Goal: Find specific page/section

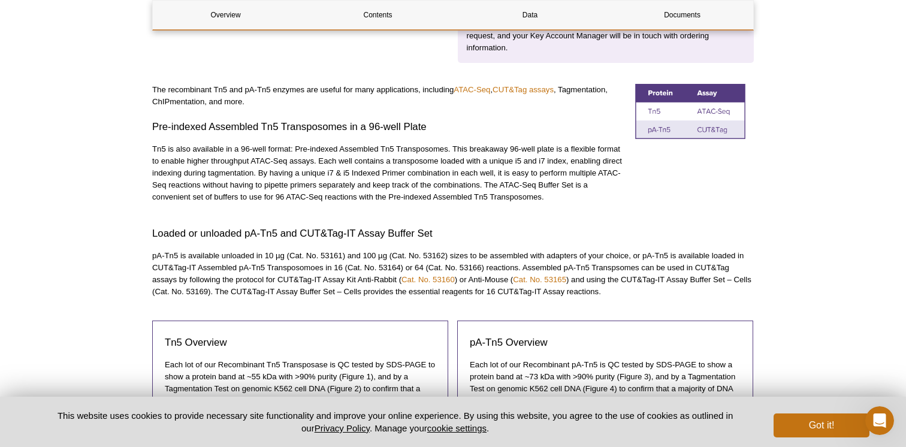
scroll to position [479, 0]
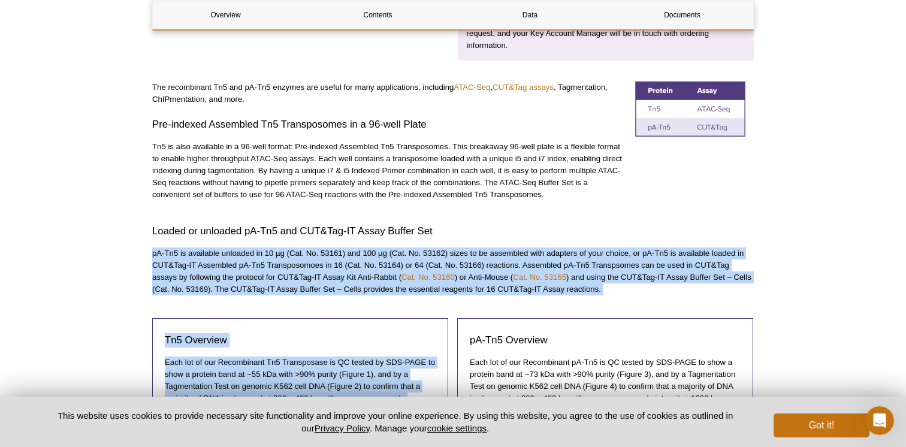
drag, startPoint x: 606, startPoint y: 295, endPoint x: 606, endPoint y: 225, distance: 70.1
click at [606, 225] on h3 "Loaded or unloaded pA-Tn5 and CUT&Tag-IT Assay Buffer Set" at bounding box center [452, 231] width 601 height 14
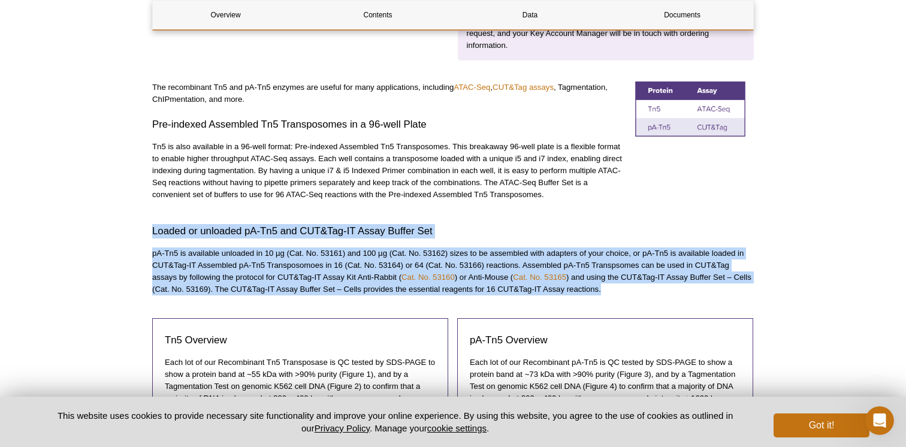
drag, startPoint x: 606, startPoint y: 223, endPoint x: 607, endPoint y: 288, distance: 64.1
click at [607, 288] on p "pA-Tn5 is available unloaded in 10 µg (Cat. No. 53161) and 100 µg (Cat. No. 531…" at bounding box center [452, 271] width 601 height 48
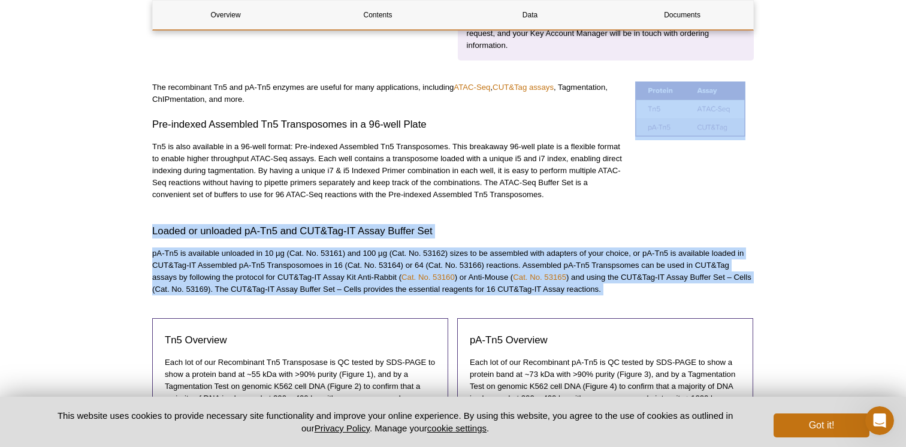
drag, startPoint x: 607, startPoint y: 288, endPoint x: 607, endPoint y: 221, distance: 66.5
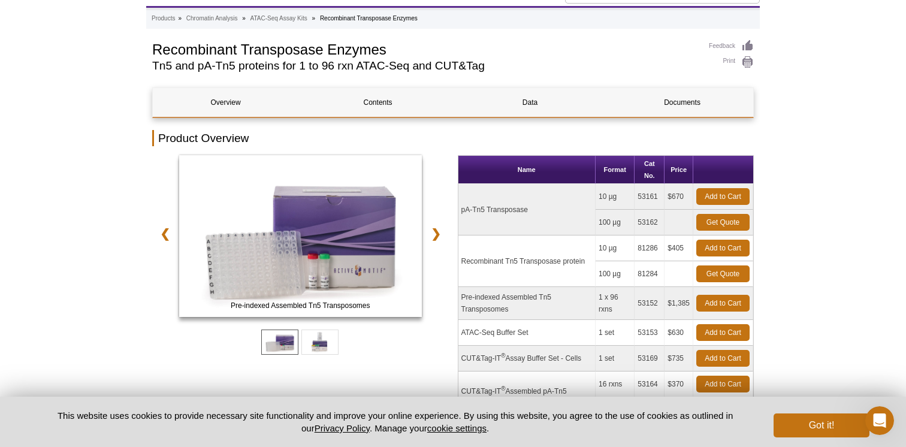
scroll to position [0, 0]
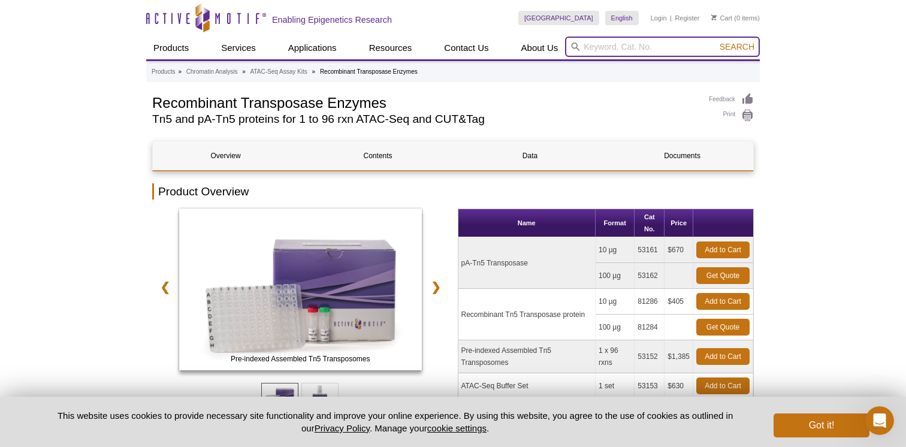
click at [600, 46] on input "search" at bounding box center [662, 47] width 195 height 20
type input "81286"
click at [716, 41] on button "Search" at bounding box center [737, 46] width 42 height 11
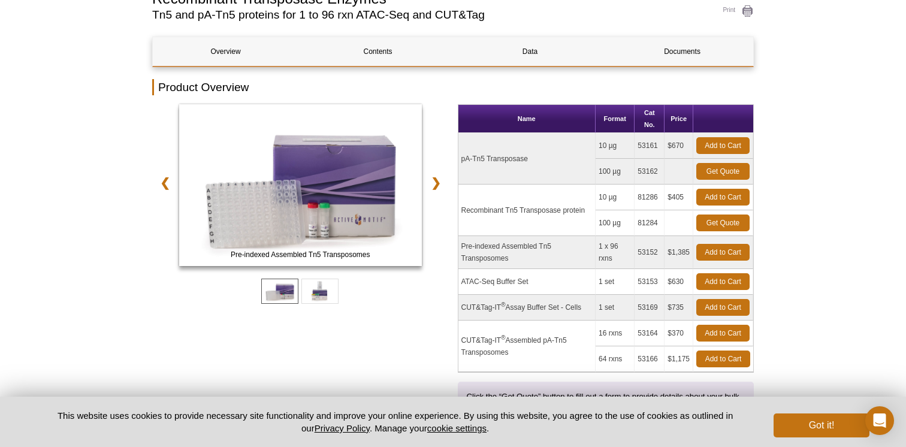
scroll to position [112, 0]
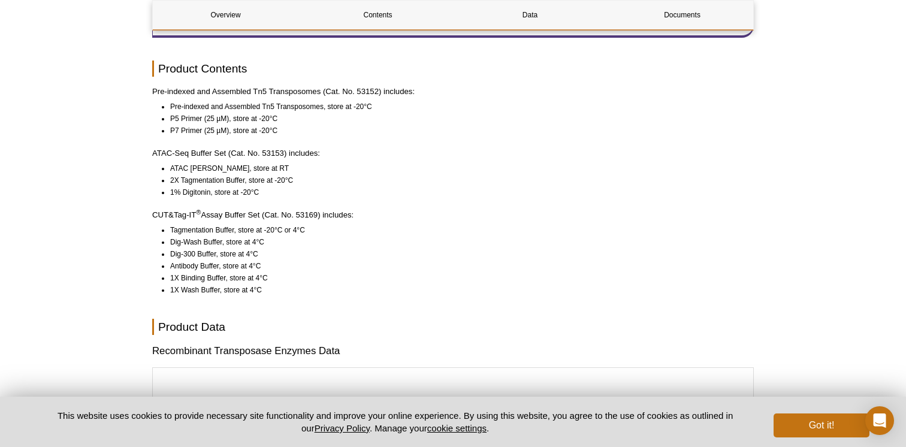
scroll to position [1163, 0]
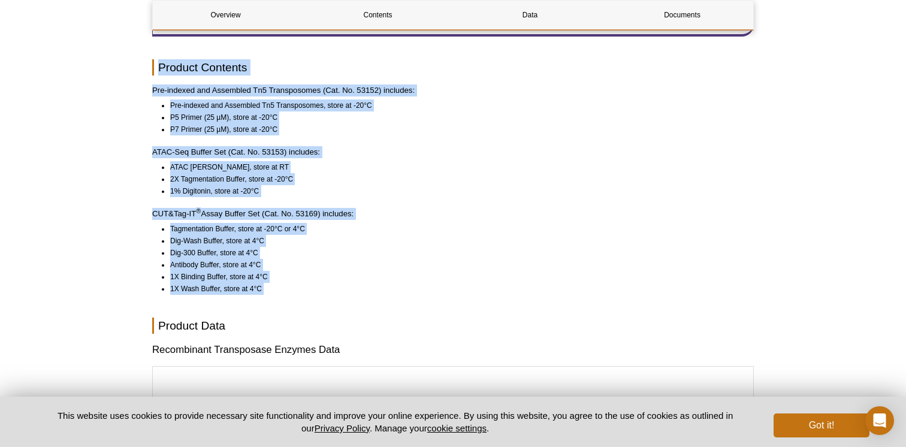
drag, startPoint x: 305, startPoint y: 307, endPoint x: 360, endPoint y: 65, distance: 247.5
click at [360, 65] on div "Overview Contents Data Documents Product Overview Pre-indexed Assembled Tn5 Tra…" at bounding box center [452, 24] width 601 height 2094
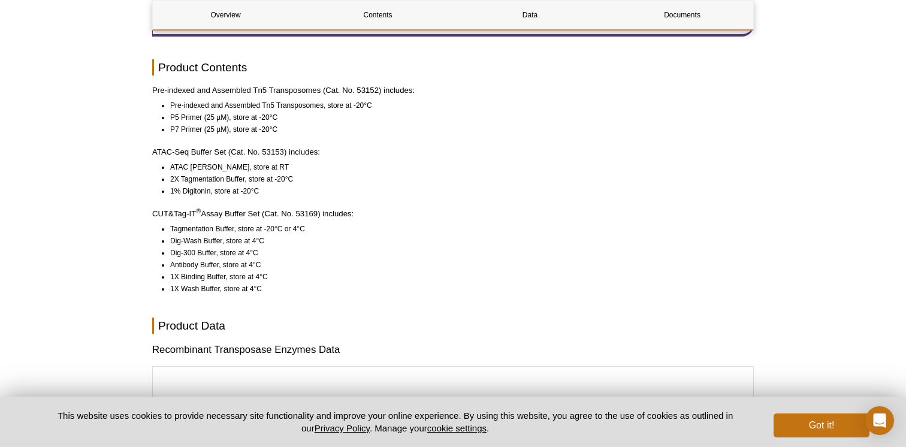
click at [360, 65] on div "Overview Contents Data Documents Product Overview Pre-indexed Assembled Tn5 Tra…" at bounding box center [452, 24] width 601 height 2094
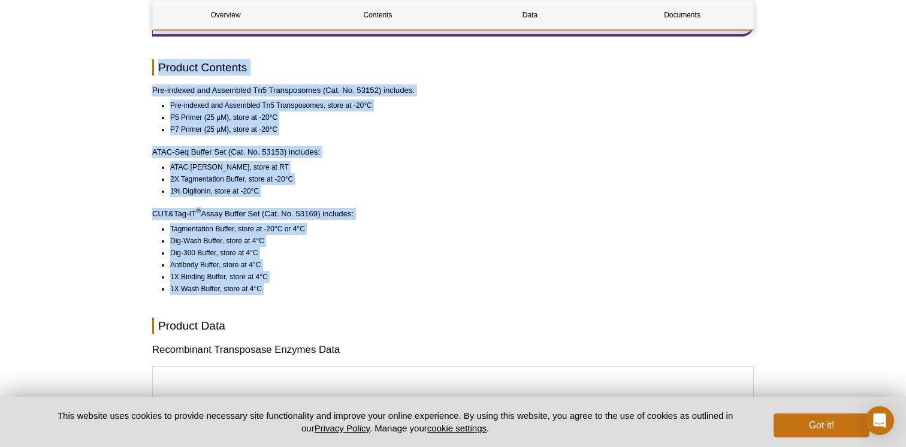
drag, startPoint x: 360, startPoint y: 65, endPoint x: 324, endPoint y: 302, distance: 239.3
click at [325, 302] on div "Overview Contents Data Documents Product Overview Pre-indexed Assembled Tn5 Tra…" at bounding box center [452, 24] width 601 height 2094
click at [324, 295] on li "1X Wash Buffer, store at 4°C" at bounding box center [456, 289] width 573 height 12
drag, startPoint x: 324, startPoint y: 302, endPoint x: 342, endPoint y: 67, distance: 235.5
click at [342, 67] on div "Overview Contents Data Documents Product Overview Pre-indexed Assembled Tn5 Tra…" at bounding box center [452, 24] width 601 height 2094
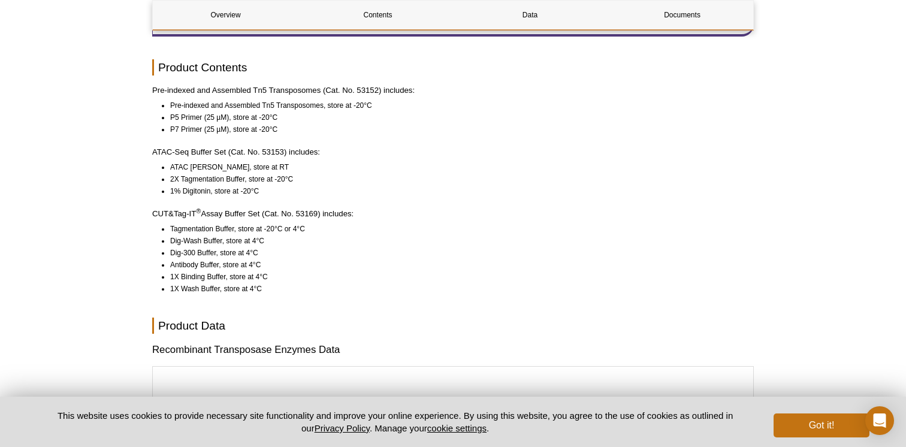
click at [342, 67] on div "Overview Contents Data Documents Product Overview Pre-indexed Assembled Tn5 Tra…" at bounding box center [452, 24] width 601 height 2094
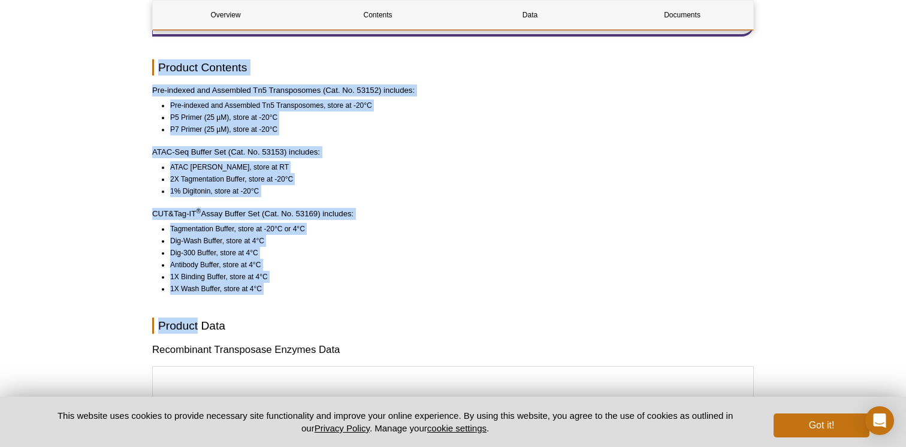
drag, startPoint x: 342, startPoint y: 67, endPoint x: 326, endPoint y: 314, distance: 247.3
click at [326, 314] on div "Overview Contents Data Documents Product Overview Pre-indexed Assembled Tn5 Tra…" at bounding box center [452, 24] width 601 height 2094
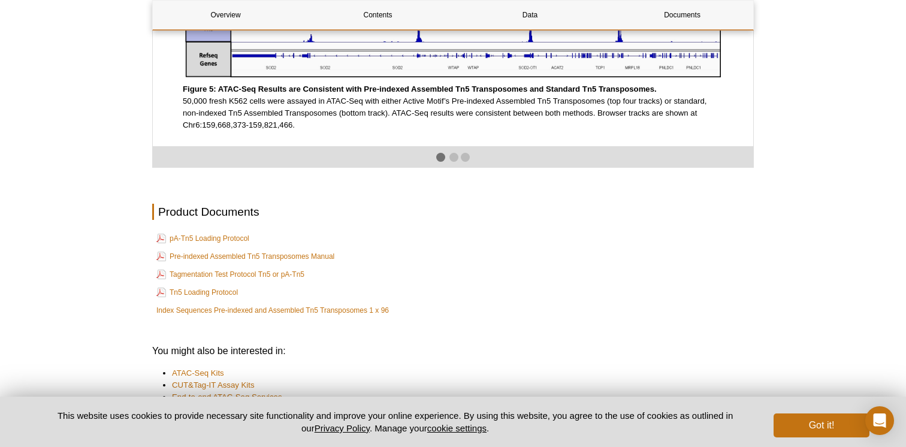
scroll to position [2034, 0]
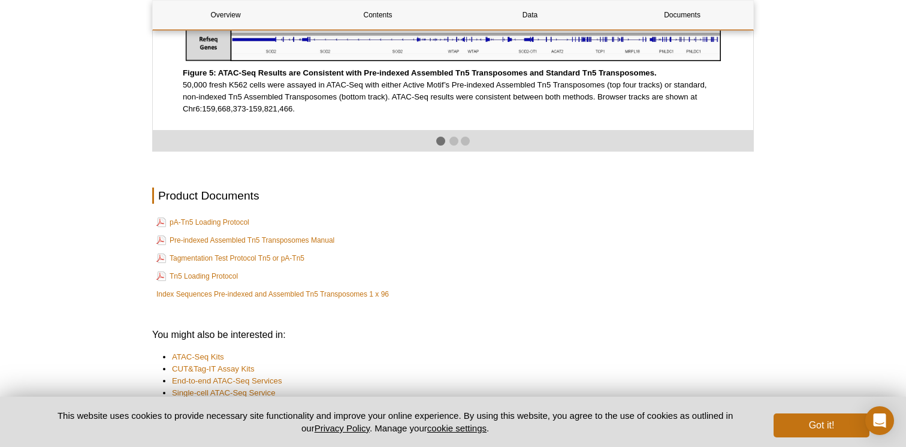
click at [394, 230] on td "pA-Tn5 Loading Protocol" at bounding box center [452, 222] width 599 height 17
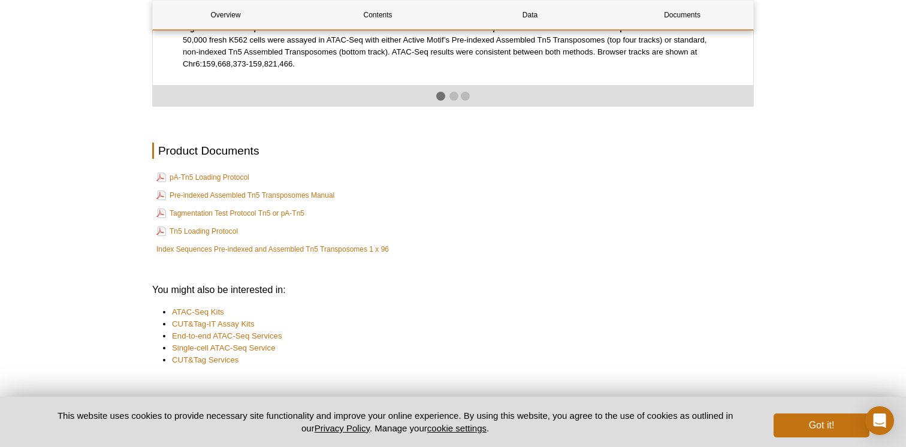
scroll to position [2080, 0]
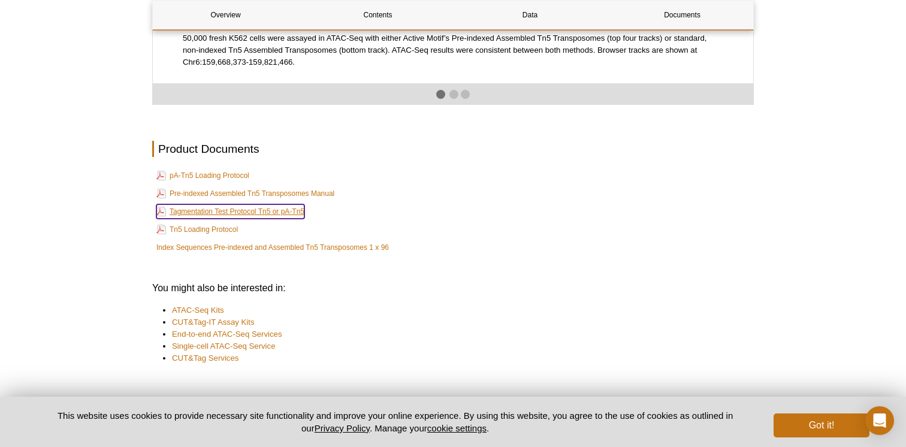
click at [280, 219] on link "Tagmentation Test Protocol Tn5 or pA-Tn5" at bounding box center [230, 211] width 148 height 14
click at [225, 237] on link "Tn5 Loading Protocol" at bounding box center [196, 229] width 81 height 14
